Goal: Navigation & Orientation: Find specific page/section

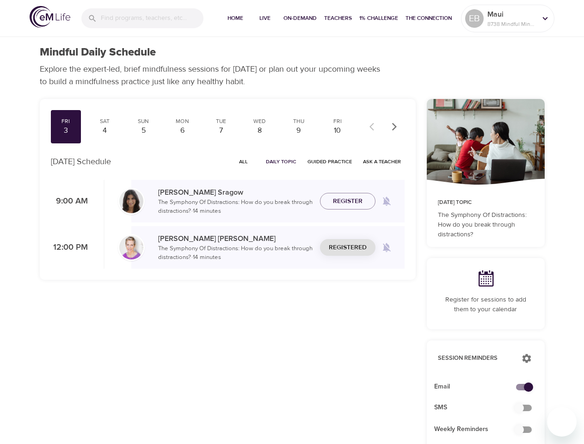
click at [142, 18] on input "search" at bounding box center [152, 18] width 103 height 20
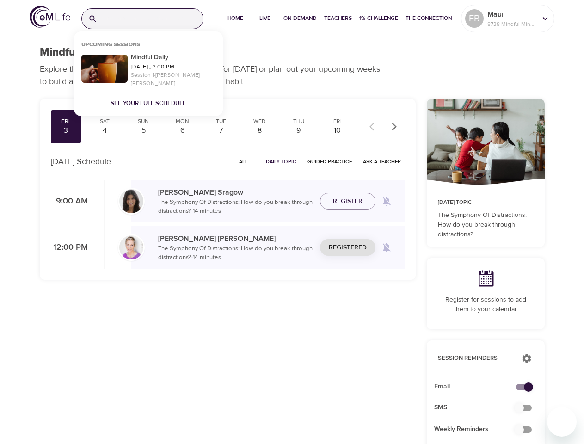
click at [234, 18] on span "Home" at bounding box center [235, 18] width 22 height 10
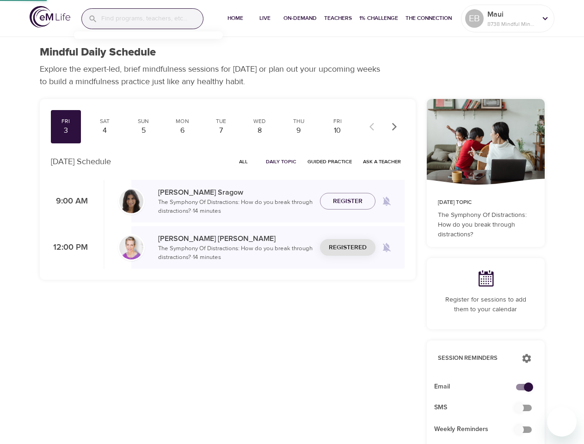
click at [264, 18] on span "Live" at bounding box center [265, 18] width 22 height 10
click at [299, 18] on span "On-Demand" at bounding box center [299, 18] width 33 height 10
click at [337, 18] on span "Teachers" at bounding box center [338, 18] width 28 height 10
